Goal: Task Accomplishment & Management: Use online tool/utility

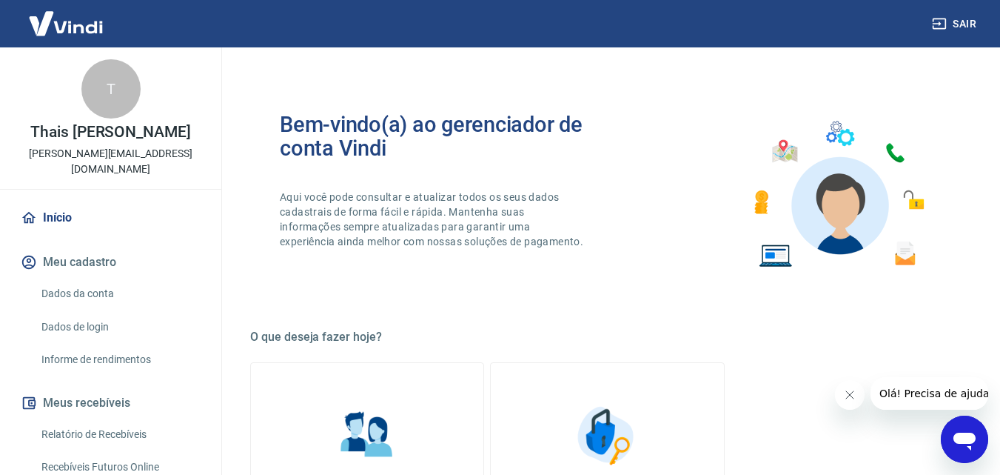
click at [141, 452] on link "Recebíveis Futuros Online" at bounding box center [120, 467] width 168 height 30
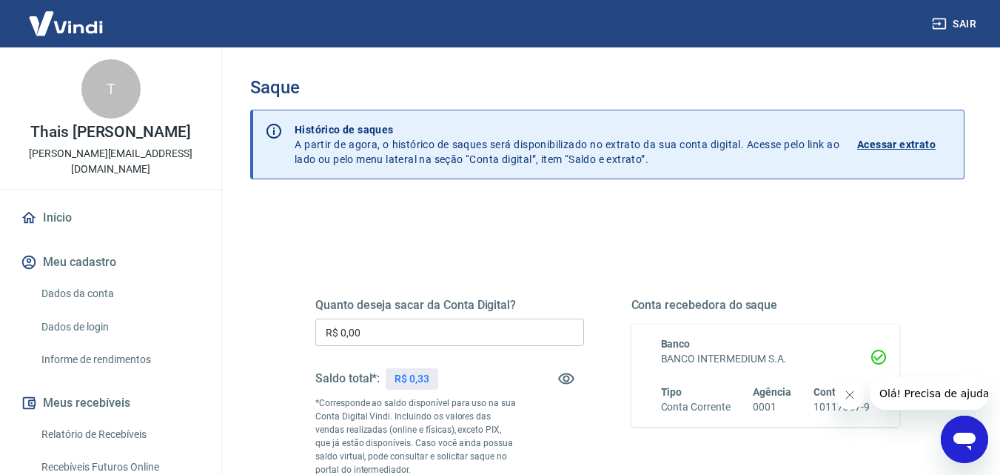
click at [852, 393] on icon "Fechar mensagem da empresa" at bounding box center [849, 395] width 12 height 12
